Goal: Task Accomplishment & Management: Manage account settings

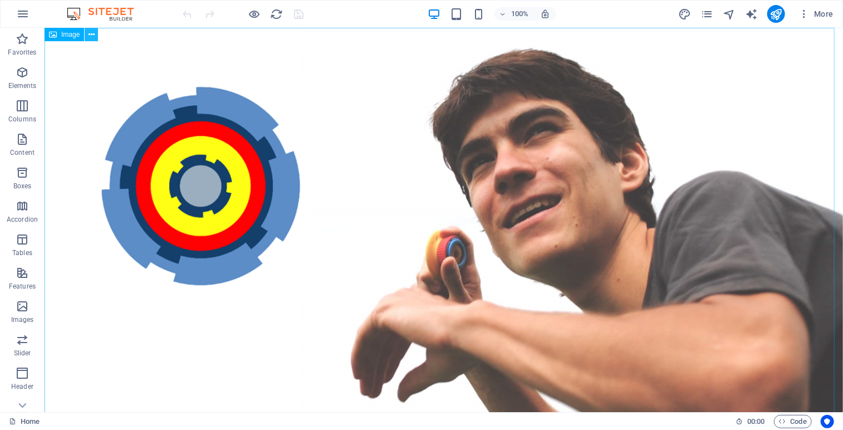
click at [92, 35] on icon at bounding box center [91, 35] width 6 height 12
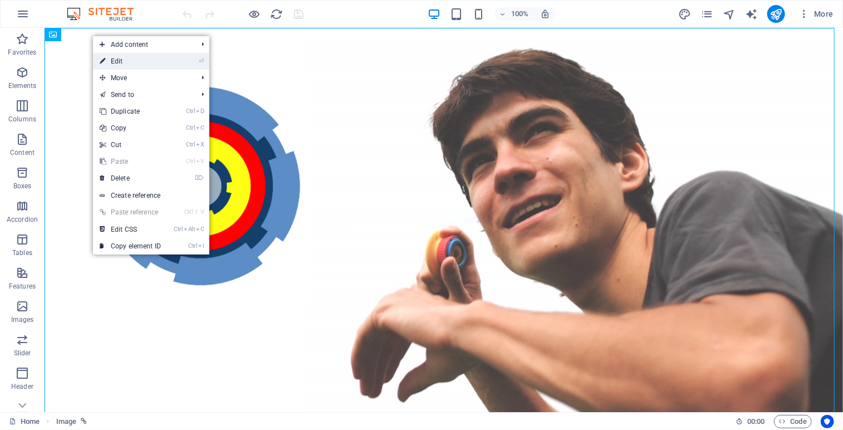
click at [134, 62] on link "⏎ Edit" at bounding box center [130, 61] width 75 height 17
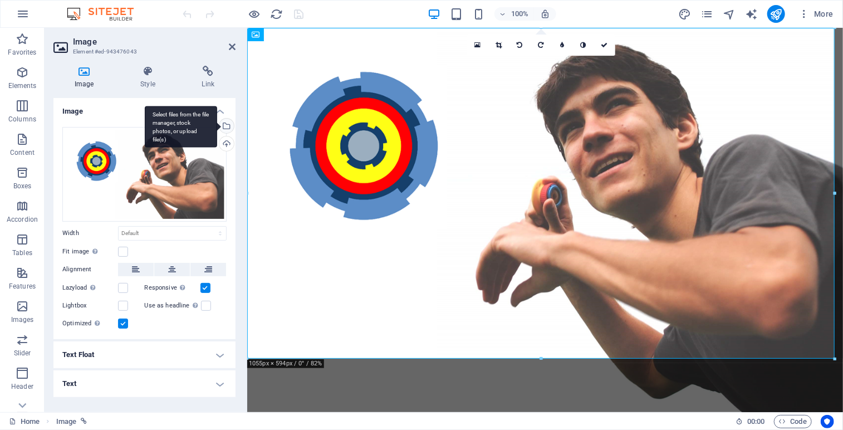
click at [227, 120] on div "Select files from the file manager, stock photos, or upload file(s)" at bounding box center [225, 127] width 17 height 17
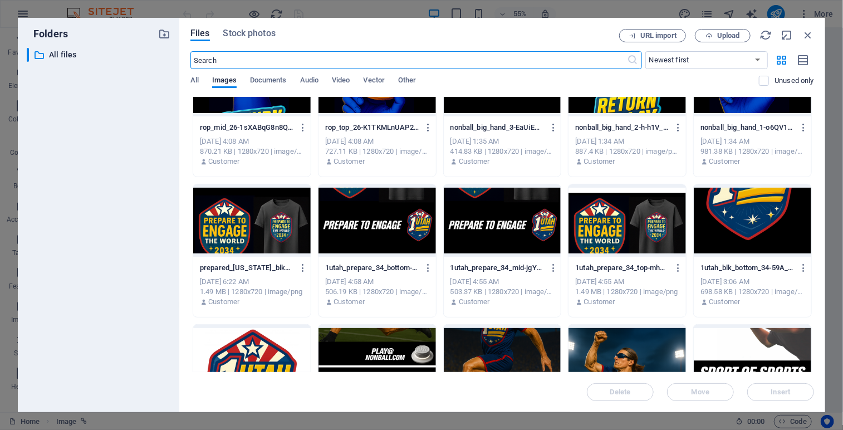
scroll to position [350, 0]
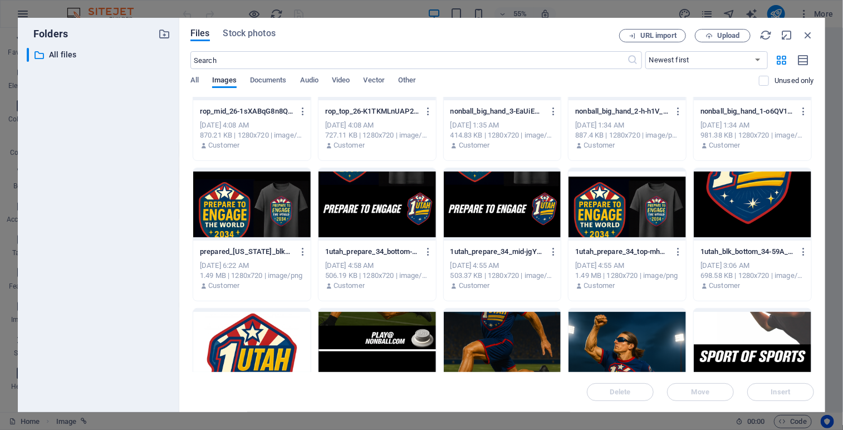
drag, startPoint x: 810, startPoint y: 183, endPoint x: 820, endPoint y: 229, distance: 47.3
click at [820, 229] on div "Files Stock photos URL import Upload ​ Newest first Oldest first Name (A-Z) Nam…" at bounding box center [502, 215] width 646 height 394
drag, startPoint x: 814, startPoint y: 188, endPoint x: 814, endPoint y: 228, distance: 40.1
click at [814, 228] on div "Files Stock photos URL import Upload ​ Newest first Oldest first Name (A-Z) Nam…" at bounding box center [502, 215] width 646 height 394
drag, startPoint x: 811, startPoint y: 181, endPoint x: 813, endPoint y: 209, distance: 27.9
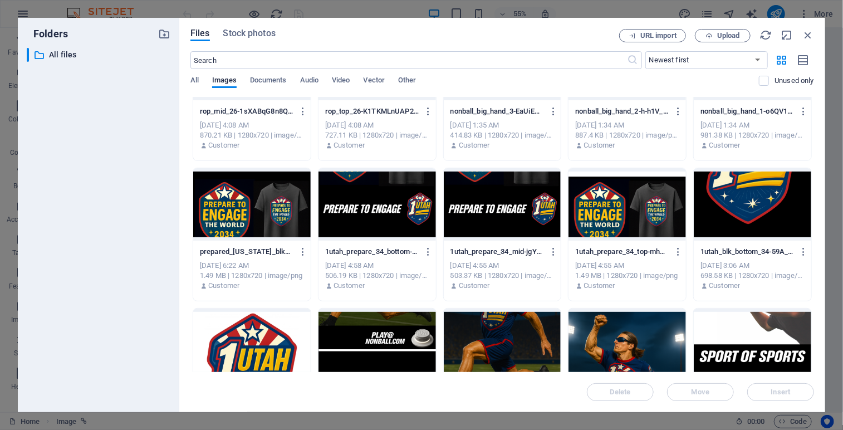
click at [813, 209] on div "Drop files here to upload them instantly 1_sos_bottom_26-8HqqVQexSQbnz8auXa4uUg…" at bounding box center [501, 234] width 623 height 275
drag, startPoint x: 811, startPoint y: 183, endPoint x: 814, endPoint y: 223, distance: 40.2
click at [814, 223] on div "Files Stock photos URL import Upload ​ Newest first Oldest first Name (A-Z) Nam…" at bounding box center [502, 215] width 646 height 394
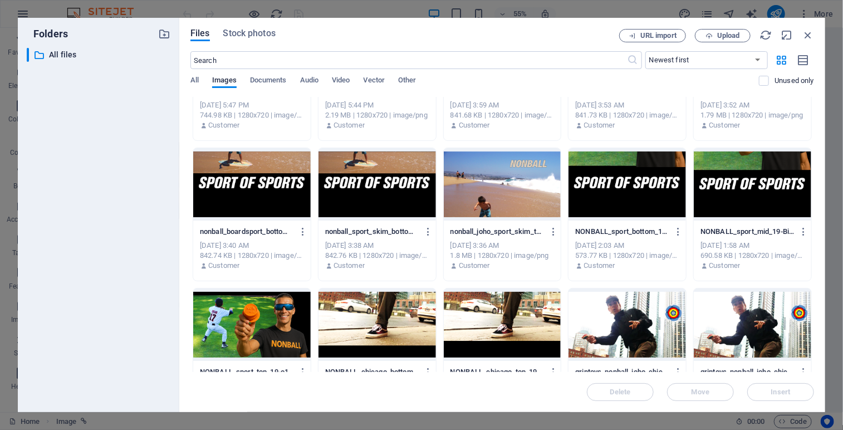
scroll to position [1312, 0]
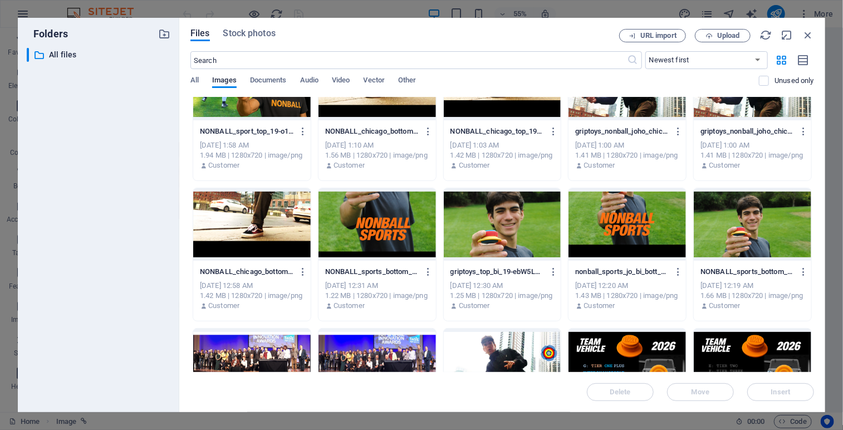
click at [490, 227] on div at bounding box center [502, 224] width 117 height 72
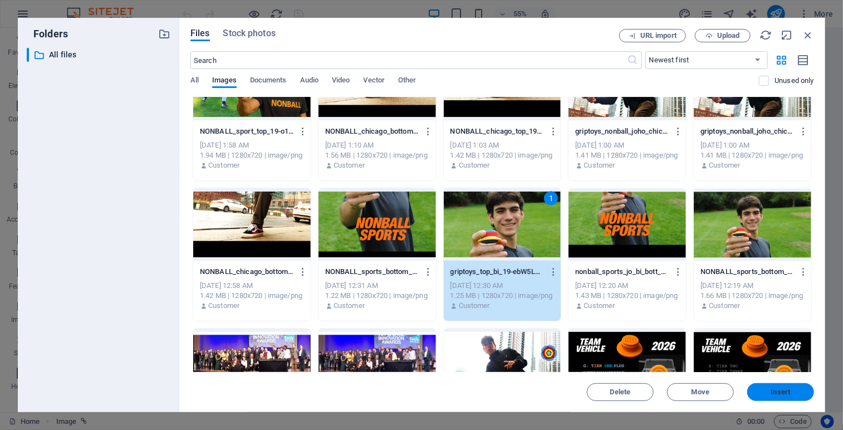
click at [766, 393] on span "Insert" at bounding box center [780, 391] width 58 height 7
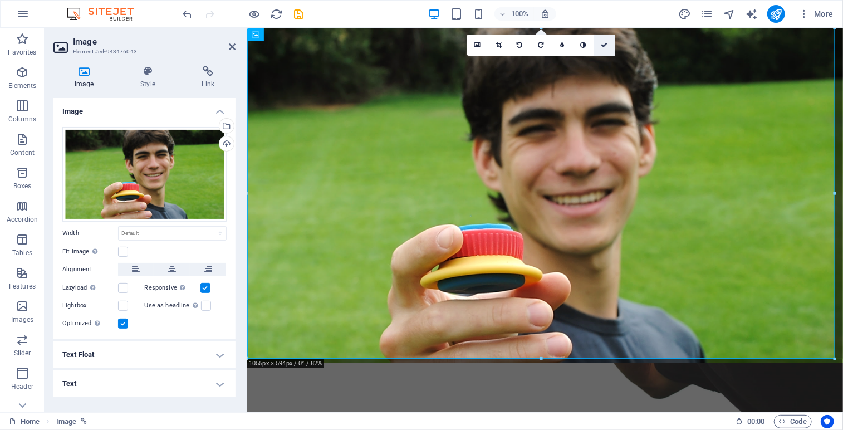
click at [606, 45] on icon at bounding box center [604, 45] width 7 height 7
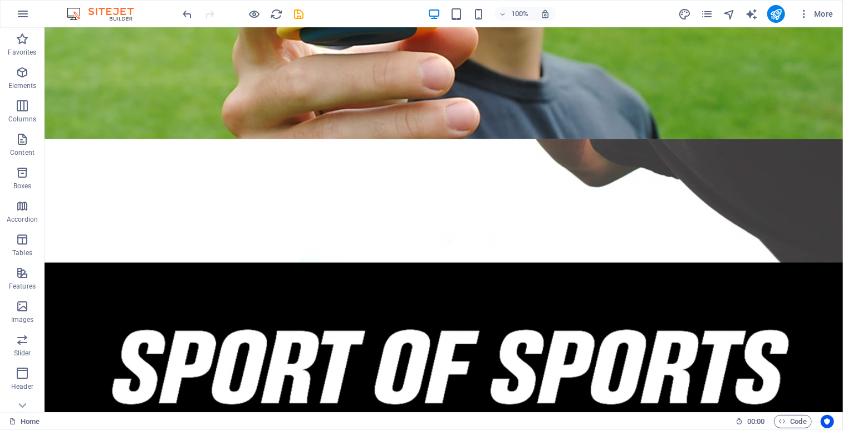
scroll to position [346, 0]
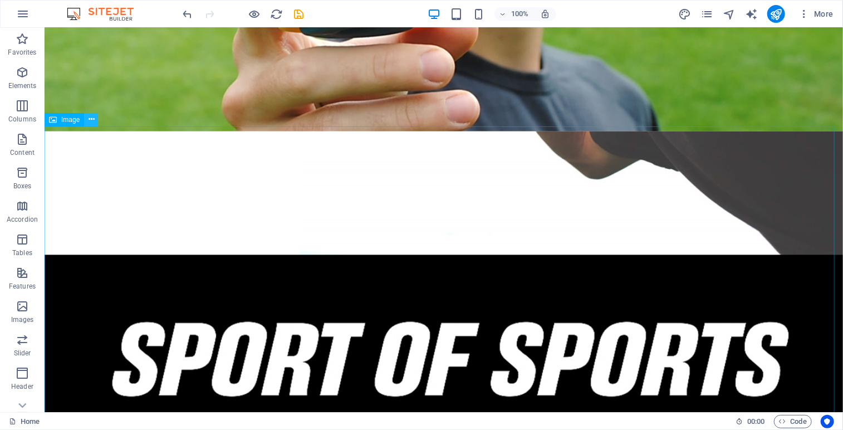
click at [91, 122] on icon at bounding box center [91, 120] width 6 height 12
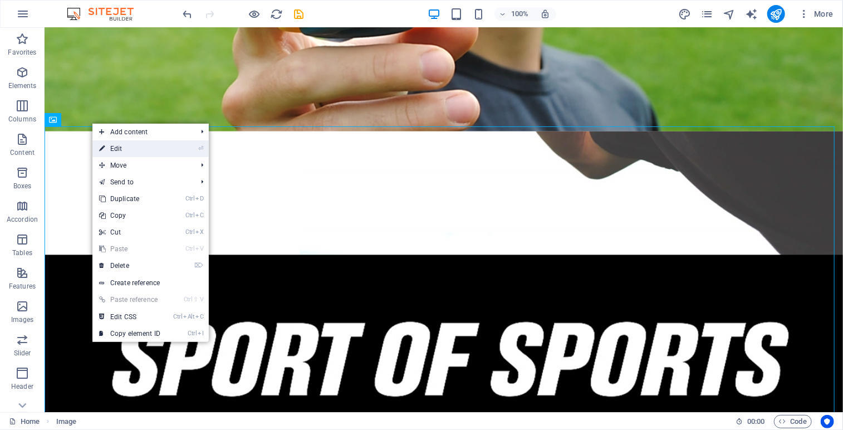
click at [120, 150] on link "⏎ Edit" at bounding box center [129, 148] width 75 height 17
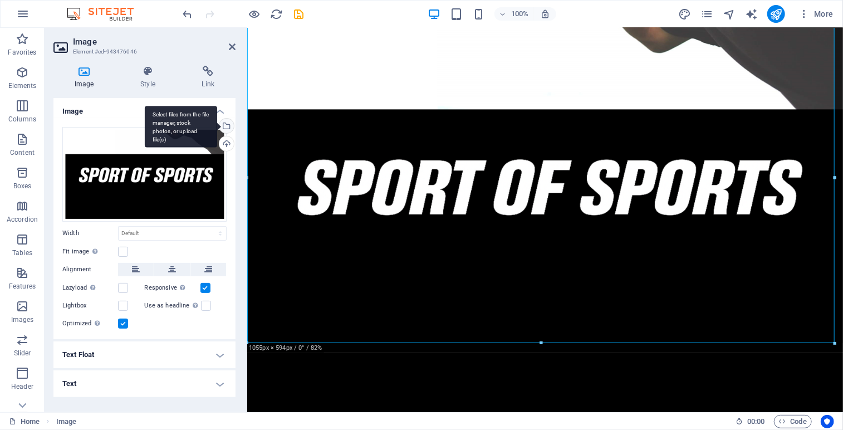
click at [229, 122] on div "Select files from the file manager, stock photos, or upload file(s)" at bounding box center [225, 127] width 17 height 17
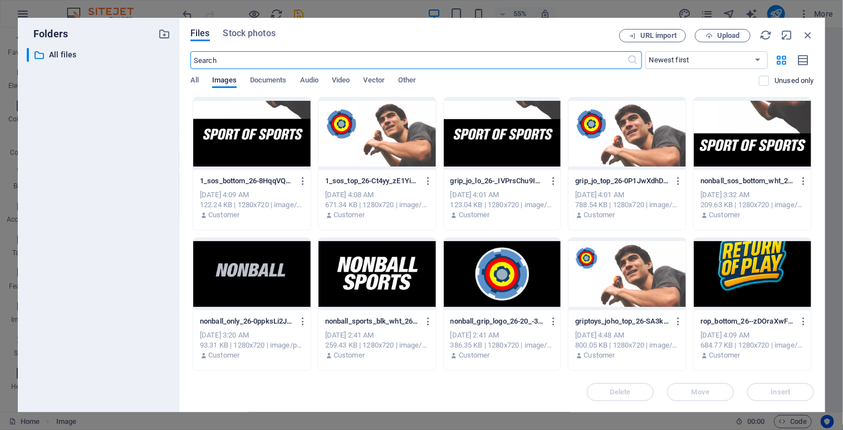
click at [809, 143] on div "nonball_sos_bottom_wht_26-o1b1kcDJMyV5kYxRDvVpgA.png nonball_sos_bottom_wht_26-…" at bounding box center [752, 164] width 119 height 134
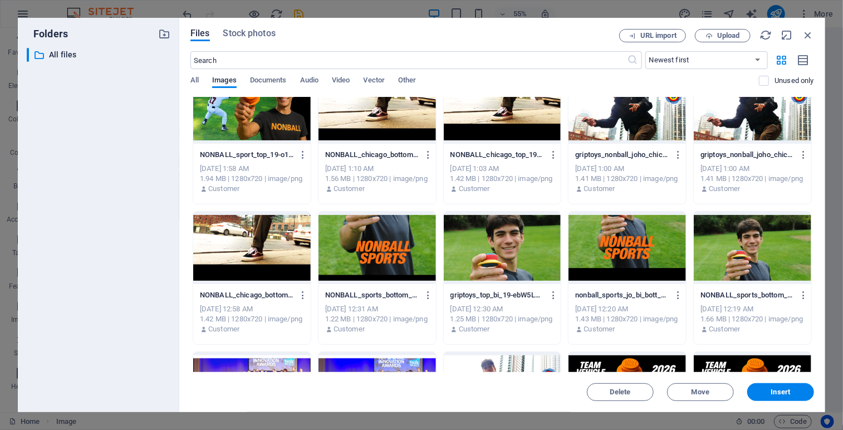
scroll to position [1333, 0]
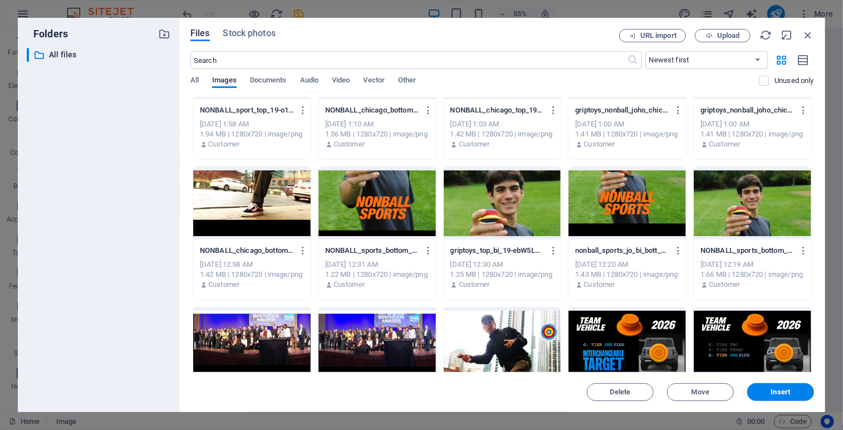
click at [486, 202] on div at bounding box center [502, 203] width 117 height 72
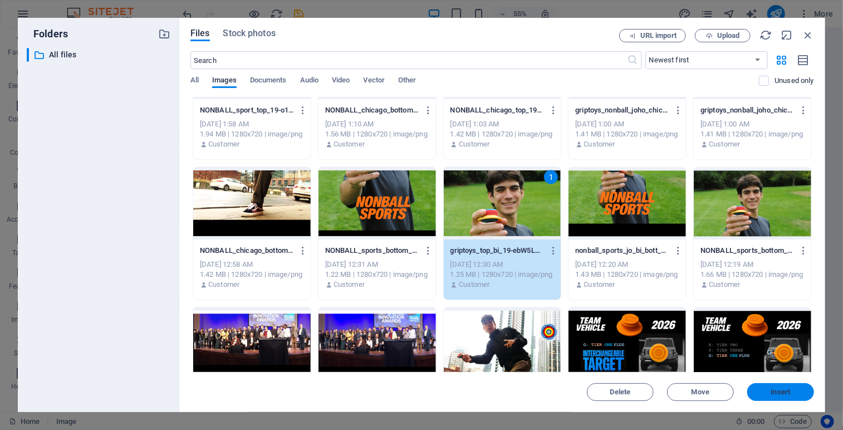
click at [773, 394] on span "Insert" at bounding box center [780, 391] width 19 height 7
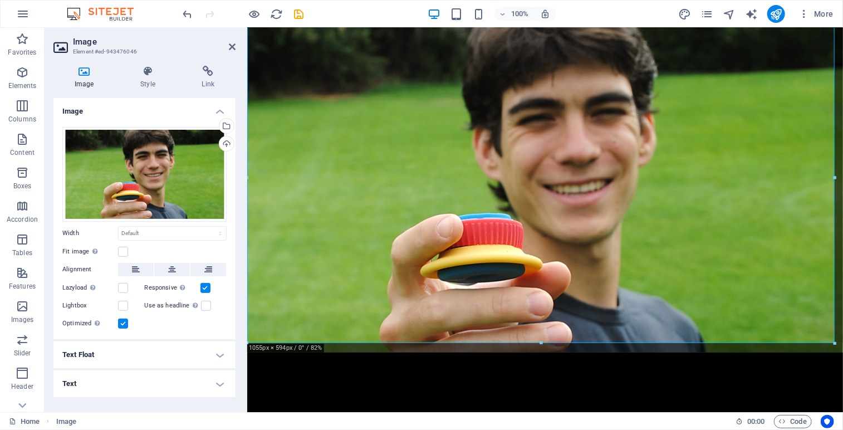
scroll to position [9, 0]
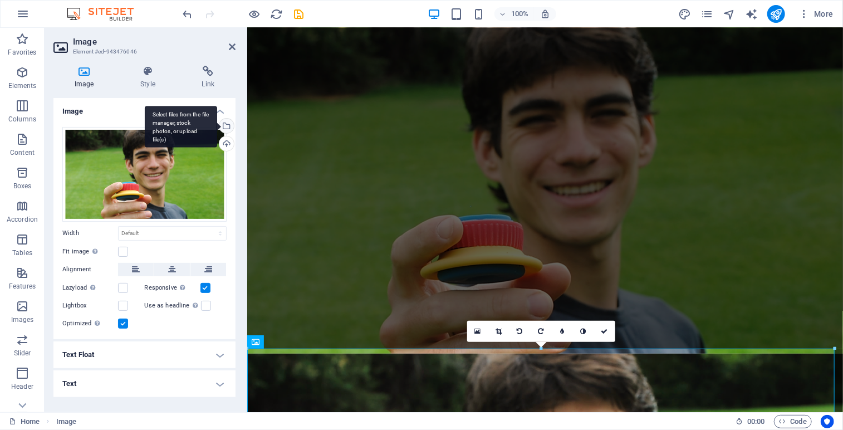
click at [217, 129] on div "Select files from the file manager, stock photos, or upload file(s)" at bounding box center [181, 127] width 72 height 42
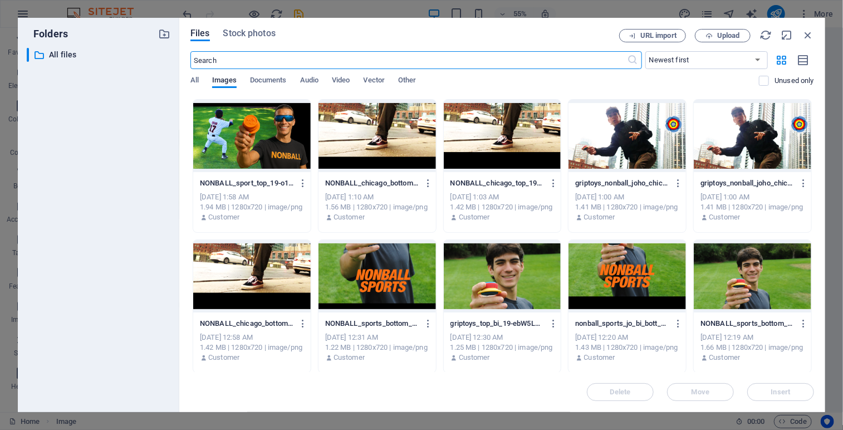
scroll to position [1272, 0]
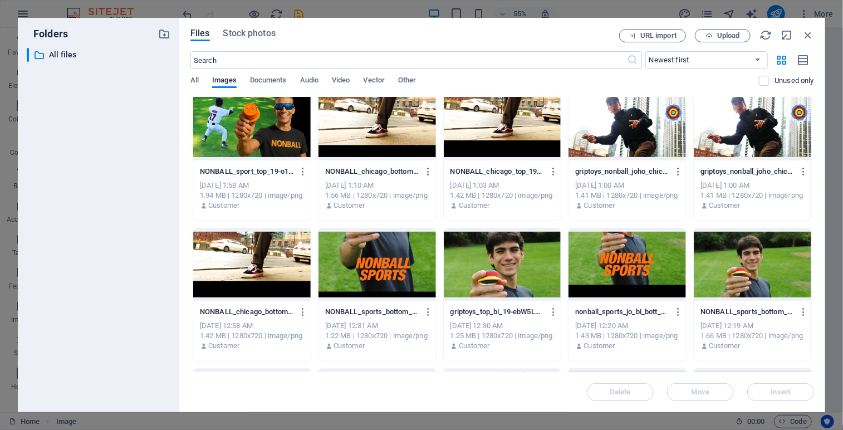
click at [392, 274] on div at bounding box center [376, 264] width 117 height 72
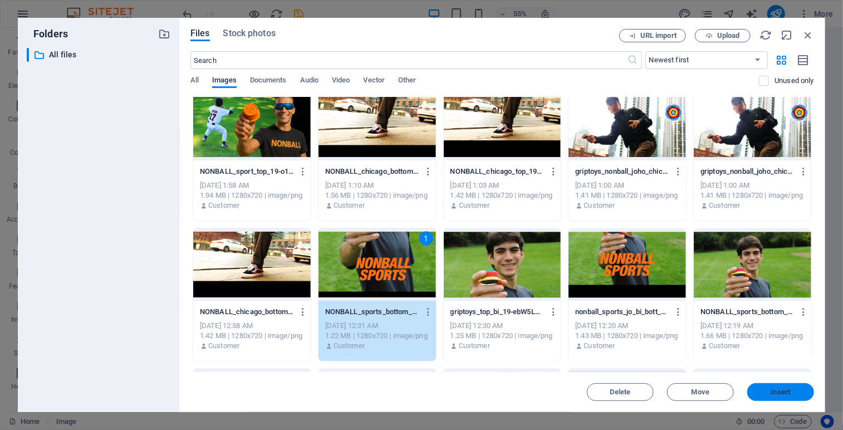
click at [776, 386] on button "Insert" at bounding box center [780, 392] width 67 height 18
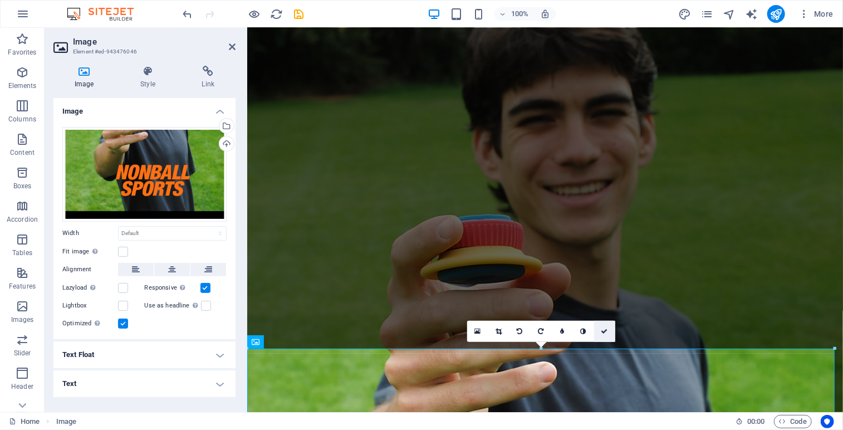
click at [608, 330] on link at bounding box center [604, 331] width 21 height 21
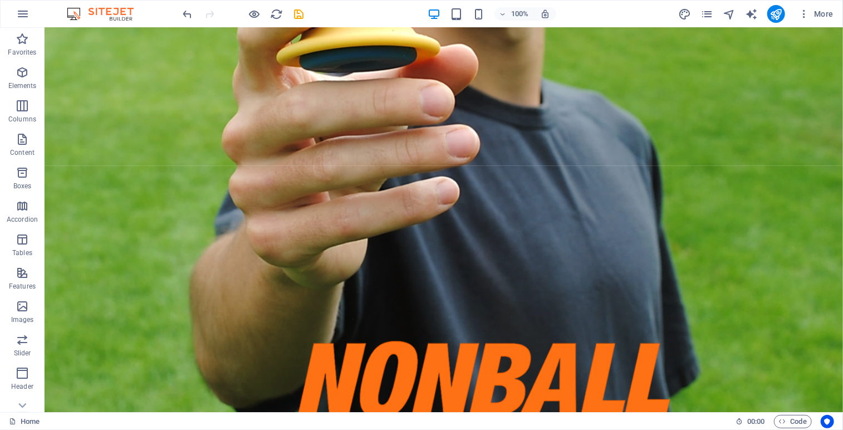
scroll to position [0, 0]
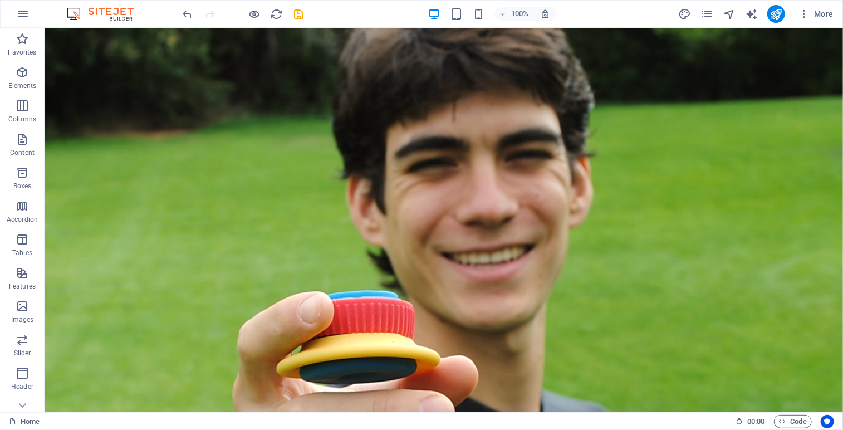
drag, startPoint x: 838, startPoint y: 237, endPoint x: 836, endPoint y: 55, distance: 182.0
click at [94, 35] on icon at bounding box center [91, 35] width 6 height 12
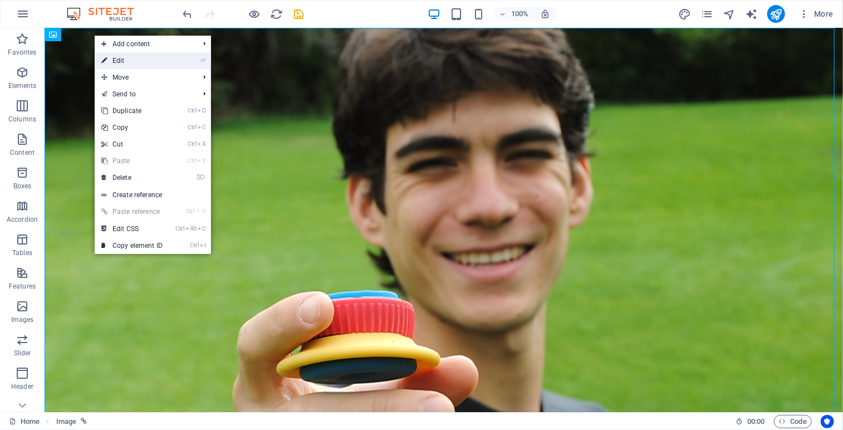
click at [122, 60] on link "⏎ Edit" at bounding box center [132, 60] width 75 height 17
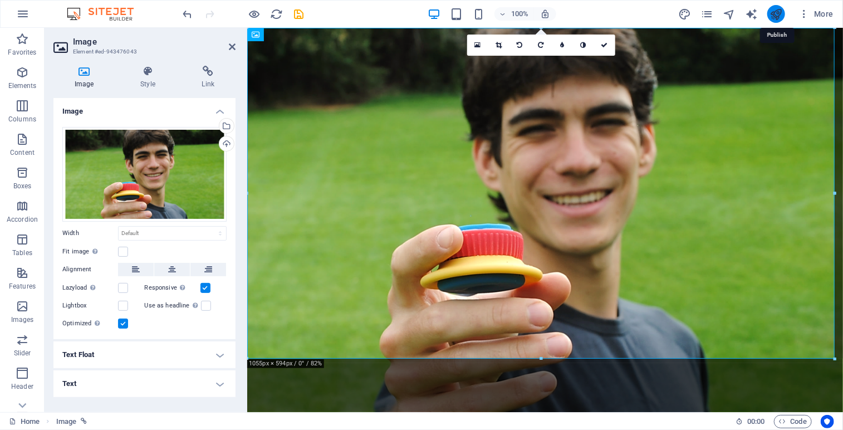
click at [775, 16] on icon "publish" at bounding box center [775, 14] width 13 height 13
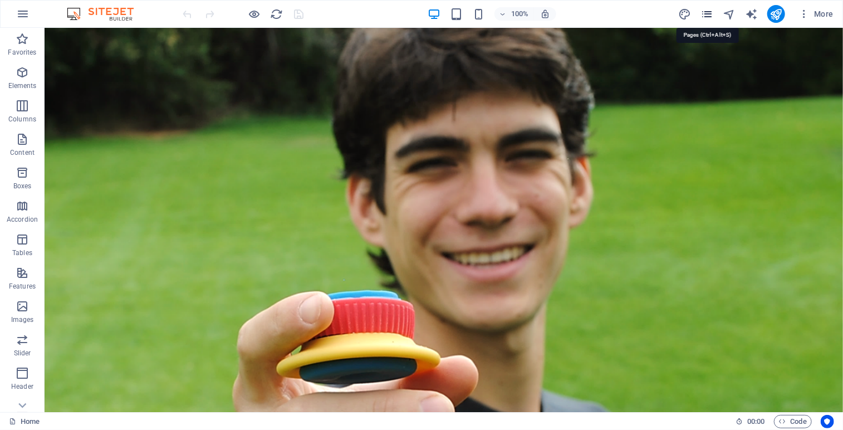
click at [704, 8] on icon "pages" at bounding box center [706, 14] width 13 height 13
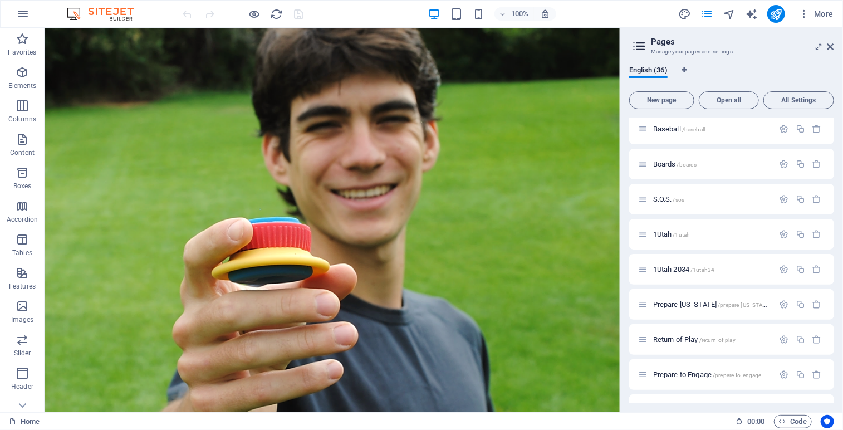
scroll to position [977, 0]
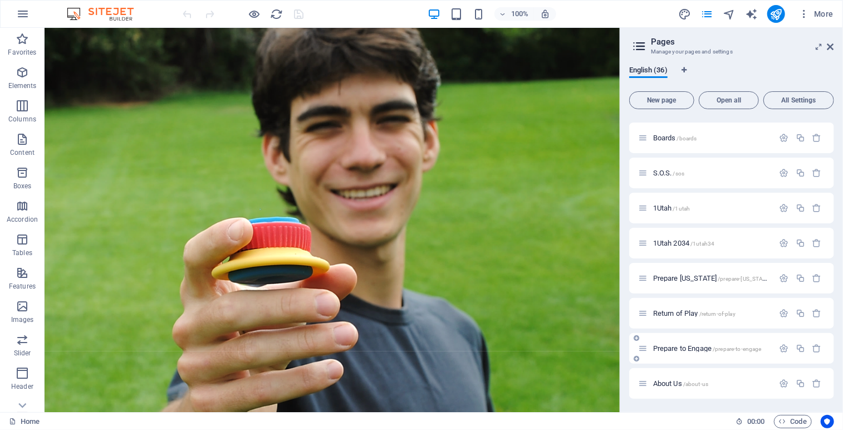
click at [673, 351] on span "Prepare to Engage /prepare-to-engage" at bounding box center [707, 348] width 109 height 8
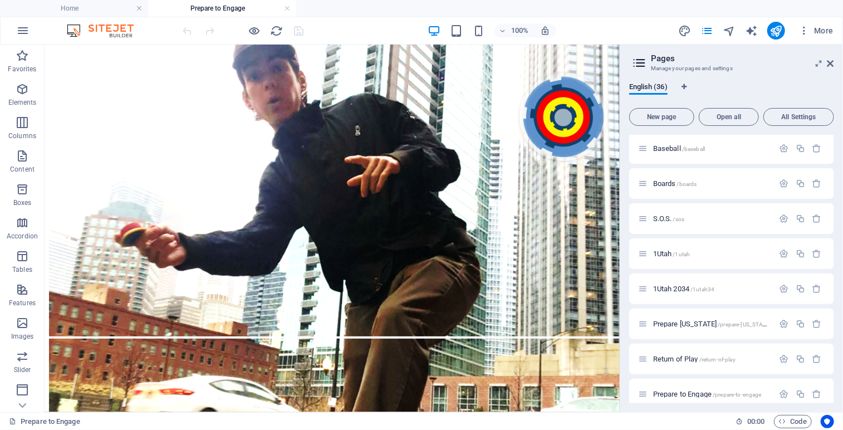
scroll to position [0, 0]
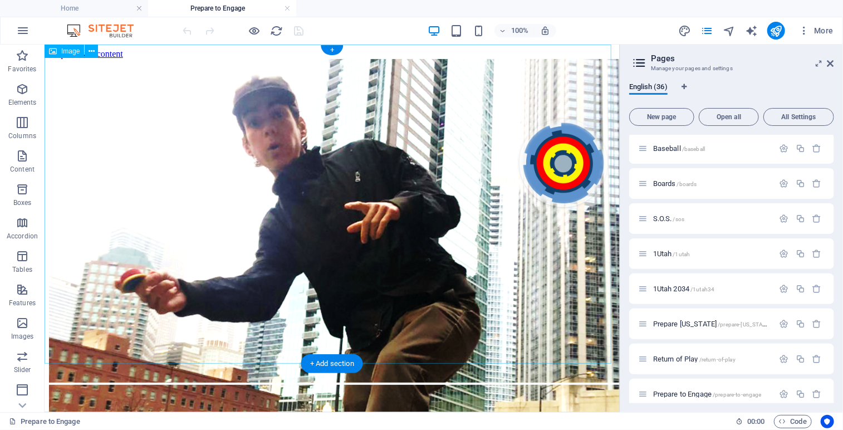
click at [182, 141] on figure at bounding box center [331, 221] width 566 height 326
drag, startPoint x: 834, startPoint y: 346, endPoint x: 842, endPoint y: 166, distance: 179.4
click at [842, 166] on div "English (36) New page Open all All Settings Home / Legal Notice /legal-notice P…" at bounding box center [731, 242] width 223 height 338
click at [834, 144] on div "English (36) New page Open all All Settings Home / Legal Notice /legal-notice P…" at bounding box center [731, 242] width 223 height 338
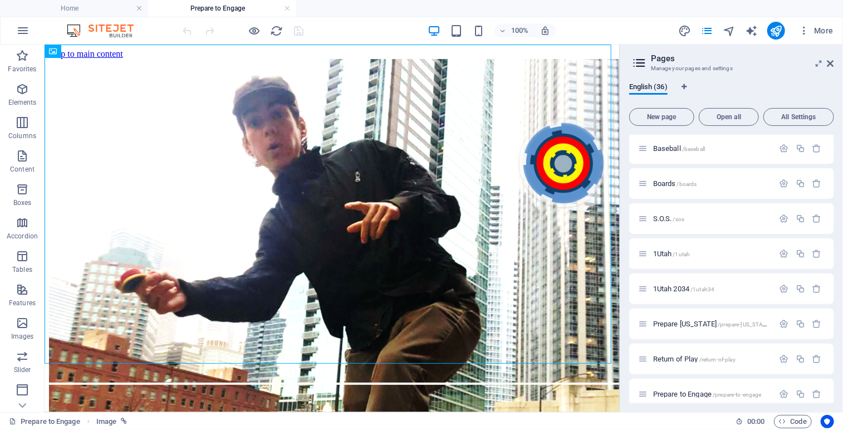
click at [834, 144] on div "English (36) New page Open all All Settings Home / Legal Notice /legal-notice P…" at bounding box center [731, 242] width 223 height 338
drag, startPoint x: 834, startPoint y: 358, endPoint x: 839, endPoint y: 268, distance: 89.8
click at [839, 268] on div "English (36) New page Open all All Settings Home / Legal Notice /legal-notice P…" at bounding box center [731, 242] width 223 height 338
click at [835, 139] on div "English (36) New page Open all All Settings Home / Legal Notice /legal-notice P…" at bounding box center [731, 242] width 223 height 338
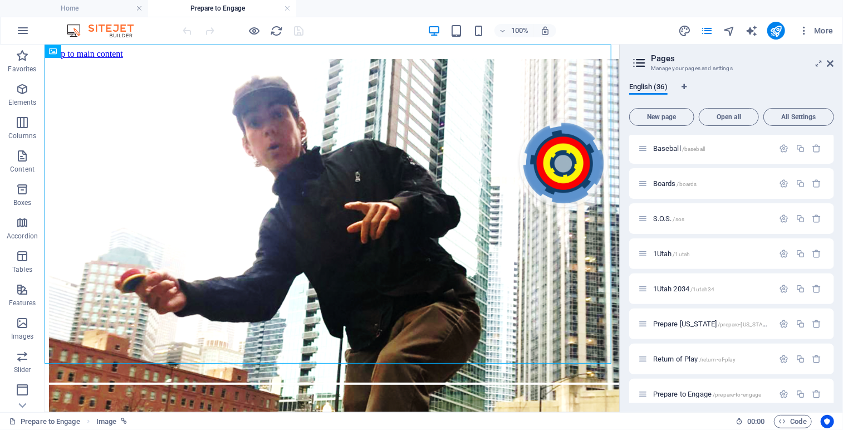
click at [835, 139] on div "English (36) New page Open all All Settings Home / Legal Notice /legal-notice P…" at bounding box center [731, 242] width 223 height 338
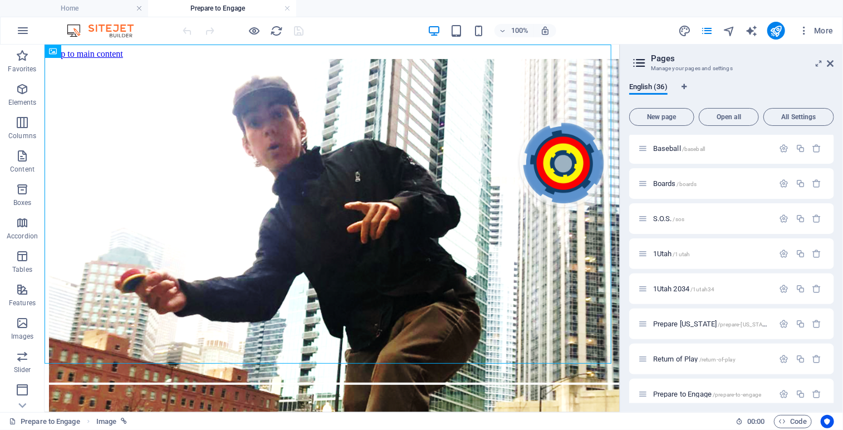
drag, startPoint x: 834, startPoint y: 339, endPoint x: 838, endPoint y: 240, distance: 99.1
click at [838, 240] on div "English (36) New page Open all All Settings Home / Legal Notice /legal-notice P…" at bounding box center [731, 242] width 223 height 338
click at [838, 144] on div "English (36) New page Open all All Settings Home / Legal Notice /legal-notice P…" at bounding box center [731, 242] width 223 height 338
drag, startPoint x: 834, startPoint y: 371, endPoint x: 834, endPoint y: 312, distance: 59.0
click at [834, 312] on div "English (36) New page Open all All Settings Home / Legal Notice /legal-notice P…" at bounding box center [731, 242] width 223 height 338
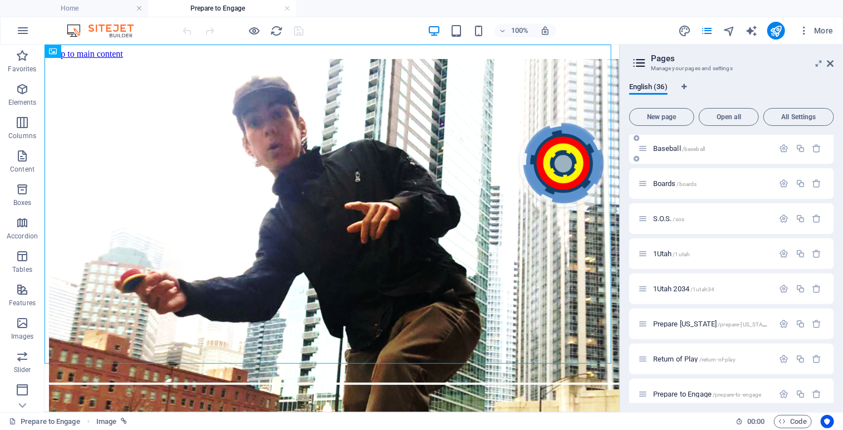
click at [828, 146] on div "Baseball /baseball" at bounding box center [731, 148] width 205 height 31
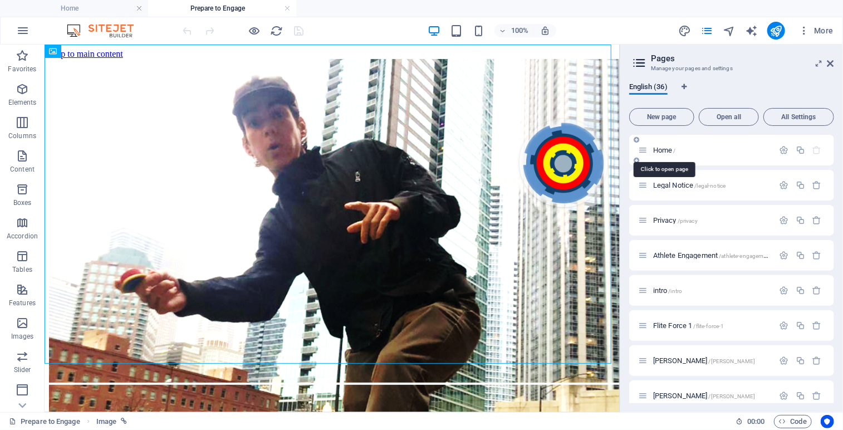
click at [662, 151] on span "Home /" at bounding box center [664, 150] width 23 height 8
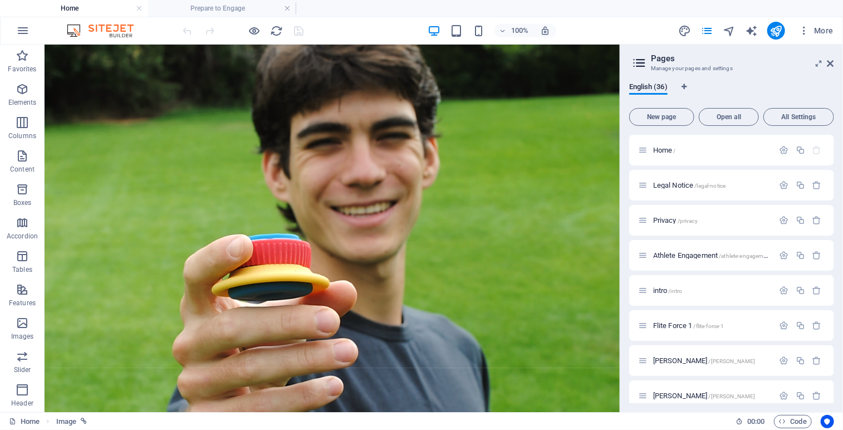
scroll to position [589, 0]
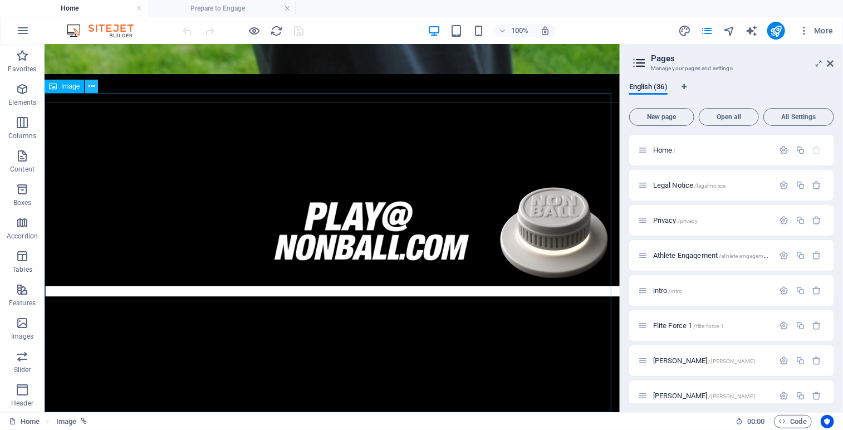
click at [96, 88] on button at bounding box center [91, 86] width 13 height 13
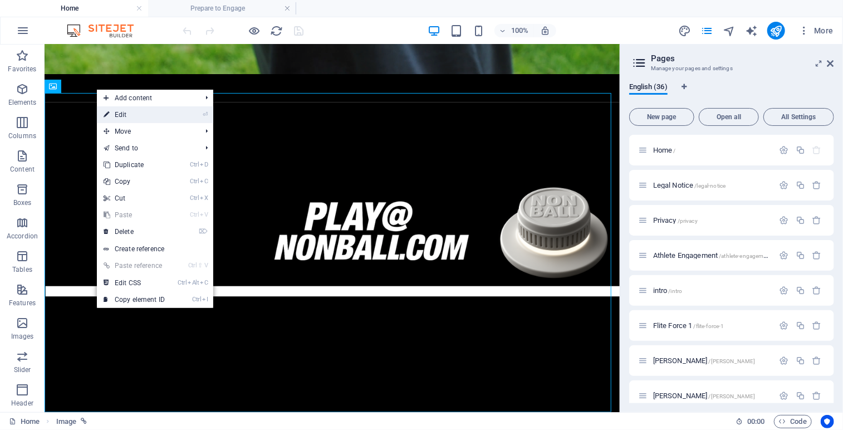
click at [134, 111] on link "⏎ Edit" at bounding box center [134, 114] width 75 height 17
select select "35"
select select
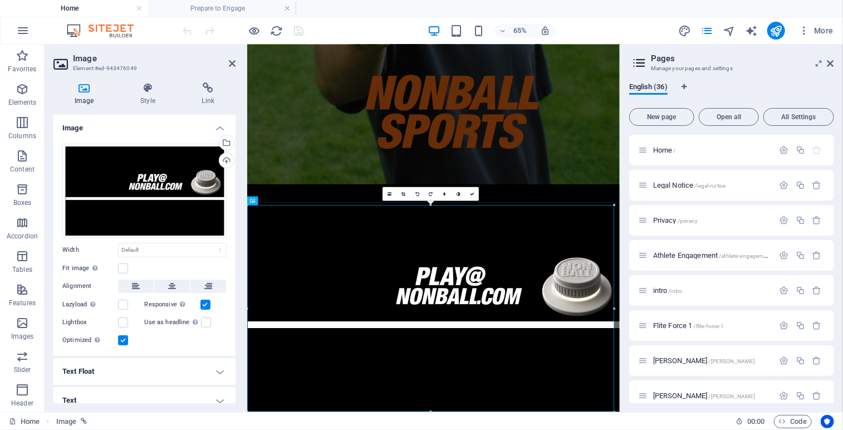
scroll to position [387, 0]
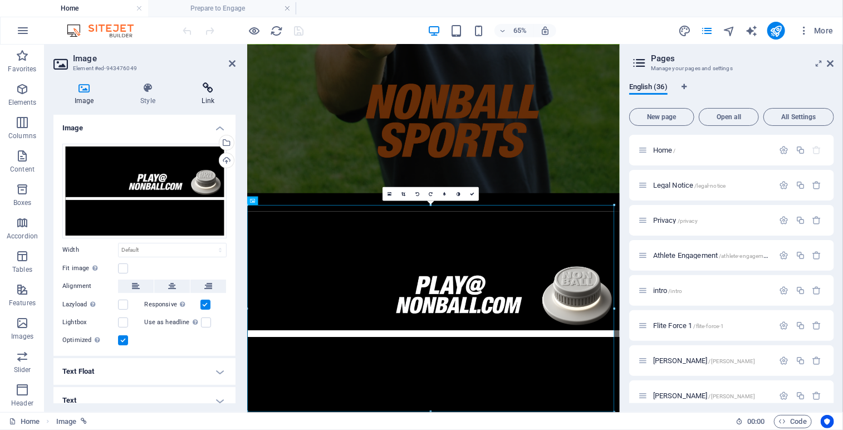
click at [208, 93] on icon at bounding box center [208, 87] width 55 height 11
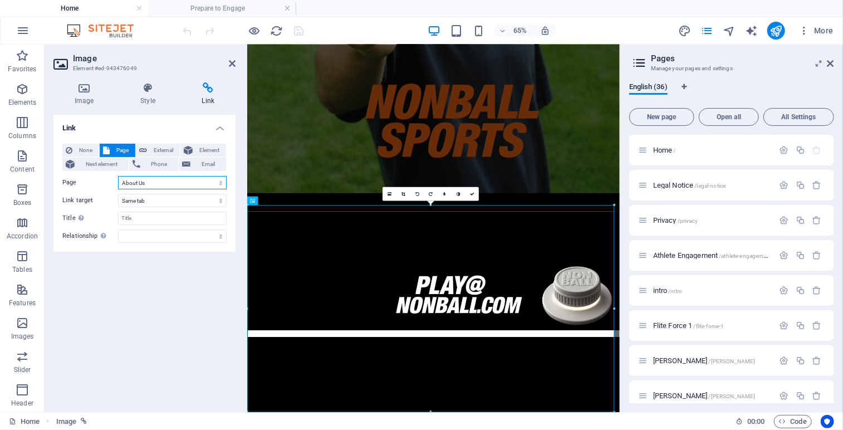
click at [219, 182] on select "Home Legal Notice Privacy Athlete Engagement intro Flite Force 1 [PERSON_NAME] …" at bounding box center [172, 182] width 109 height 13
select select "34"
click at [118, 176] on select "Home Legal Notice Privacy Athlete Engagement intro Flite Force 1 [PERSON_NAME] …" at bounding box center [172, 182] width 109 height 13
click at [475, 194] on link at bounding box center [472, 194] width 14 height 14
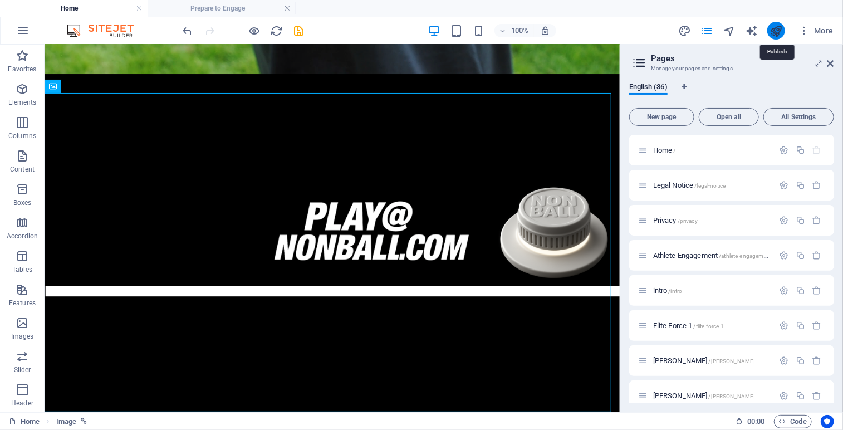
click at [778, 30] on icon "publish" at bounding box center [775, 30] width 13 height 13
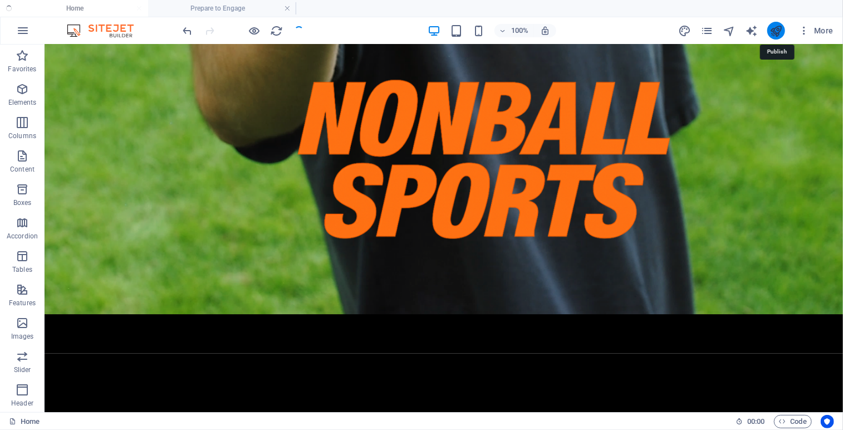
scroll to position [715, 0]
